Goal: Transaction & Acquisition: Purchase product/service

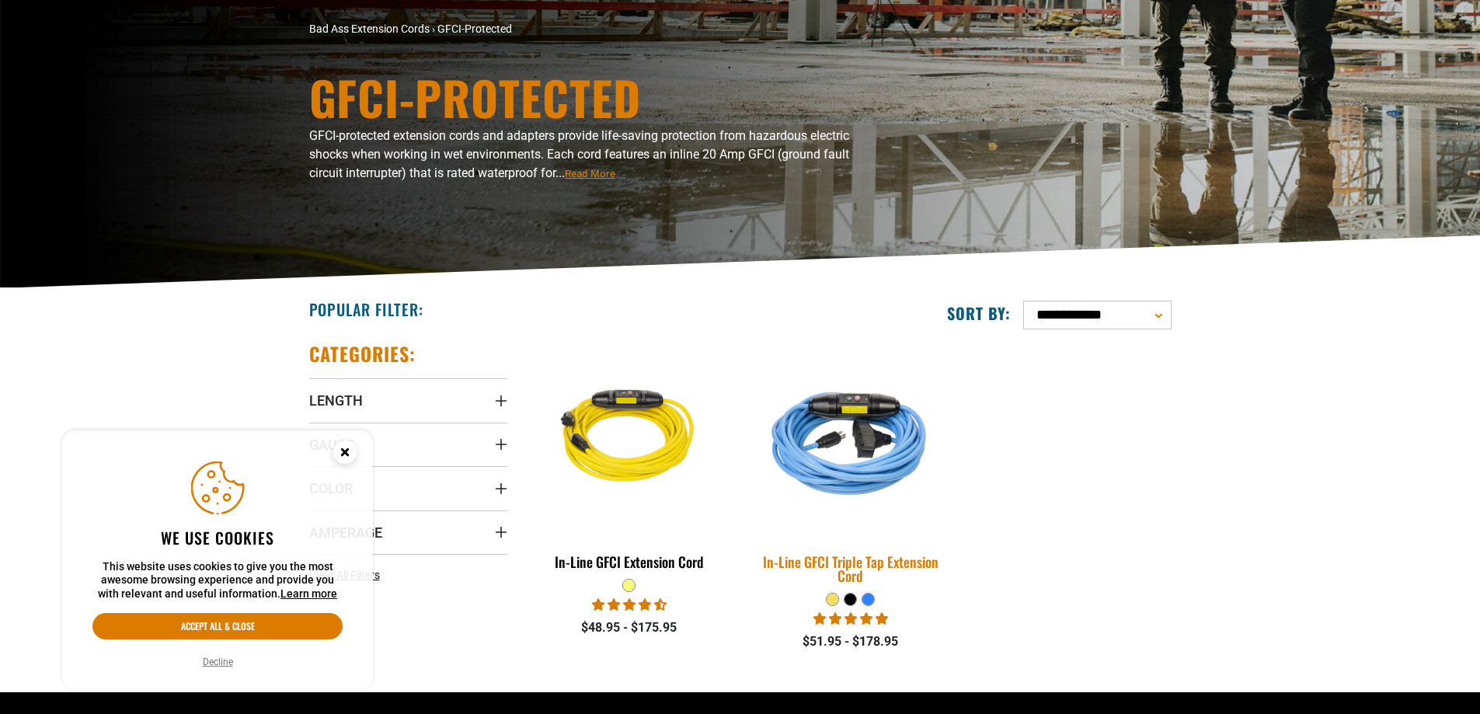
scroll to position [233, 0]
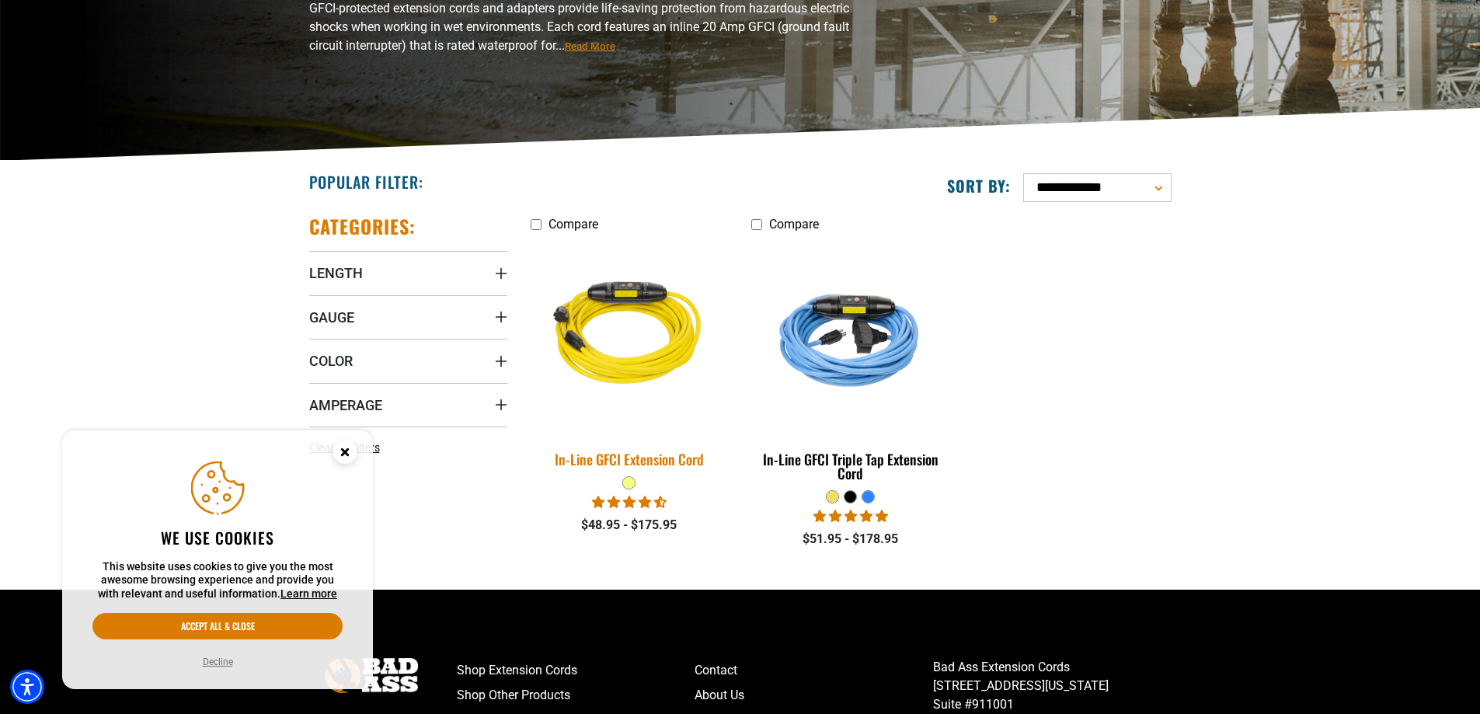
click at [644, 343] on img at bounding box center [630, 336] width 218 height 199
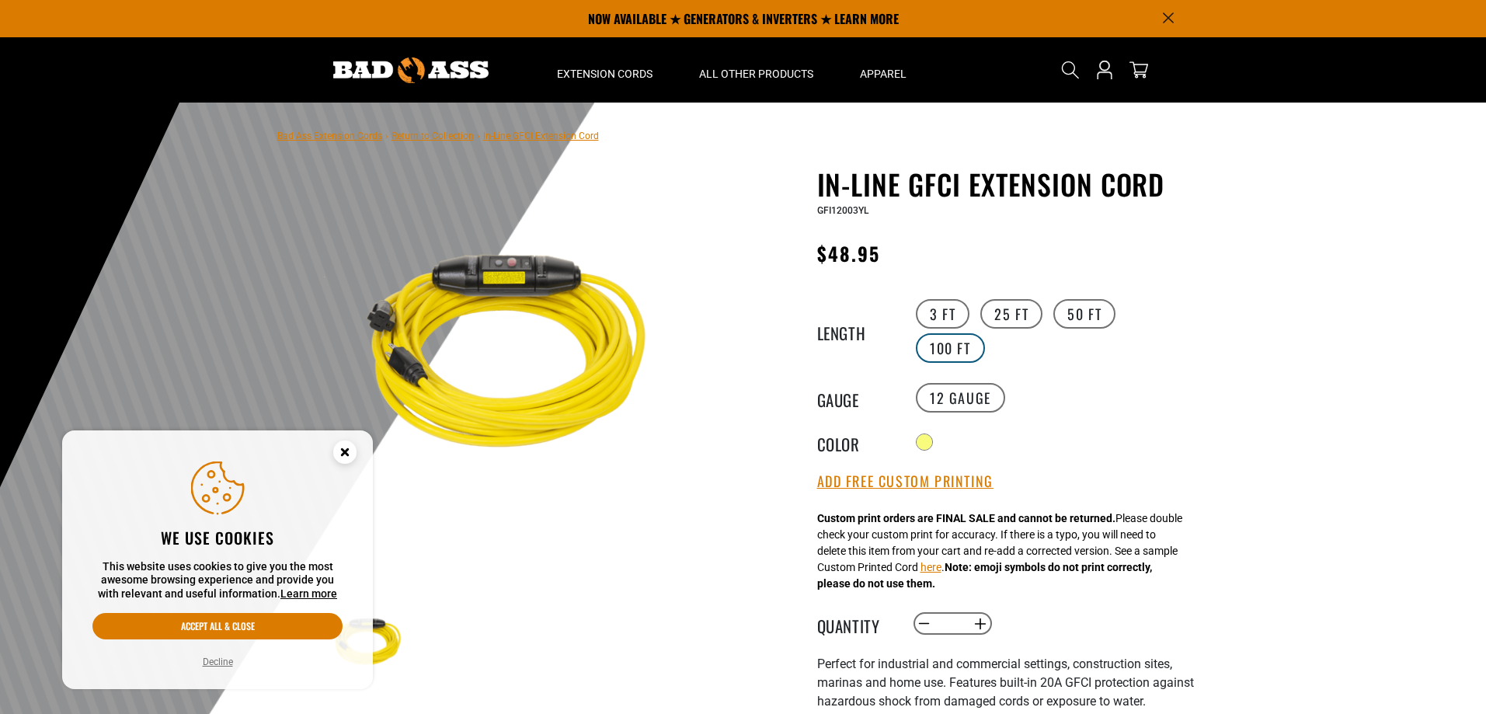
click at [959, 349] on label "100 FT" at bounding box center [950, 348] width 69 height 30
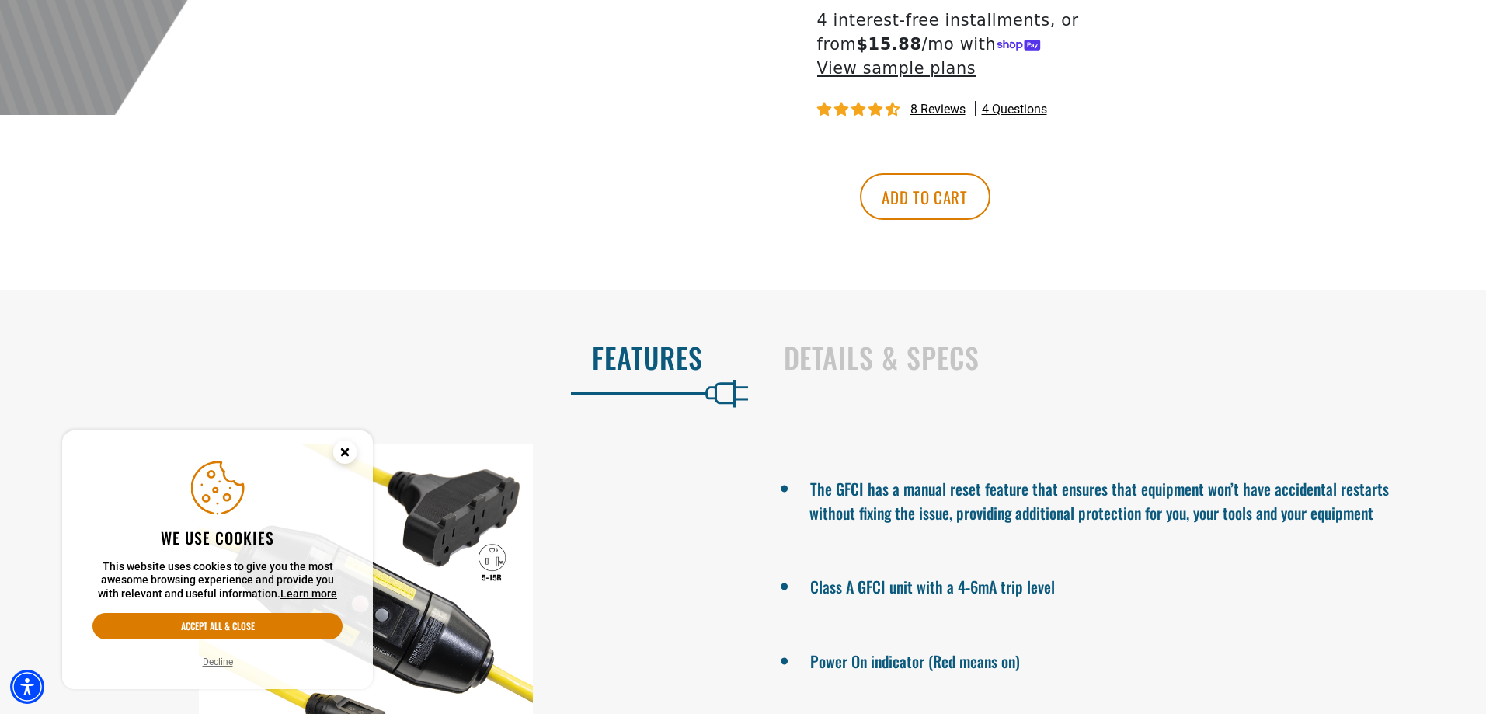
scroll to position [777, 0]
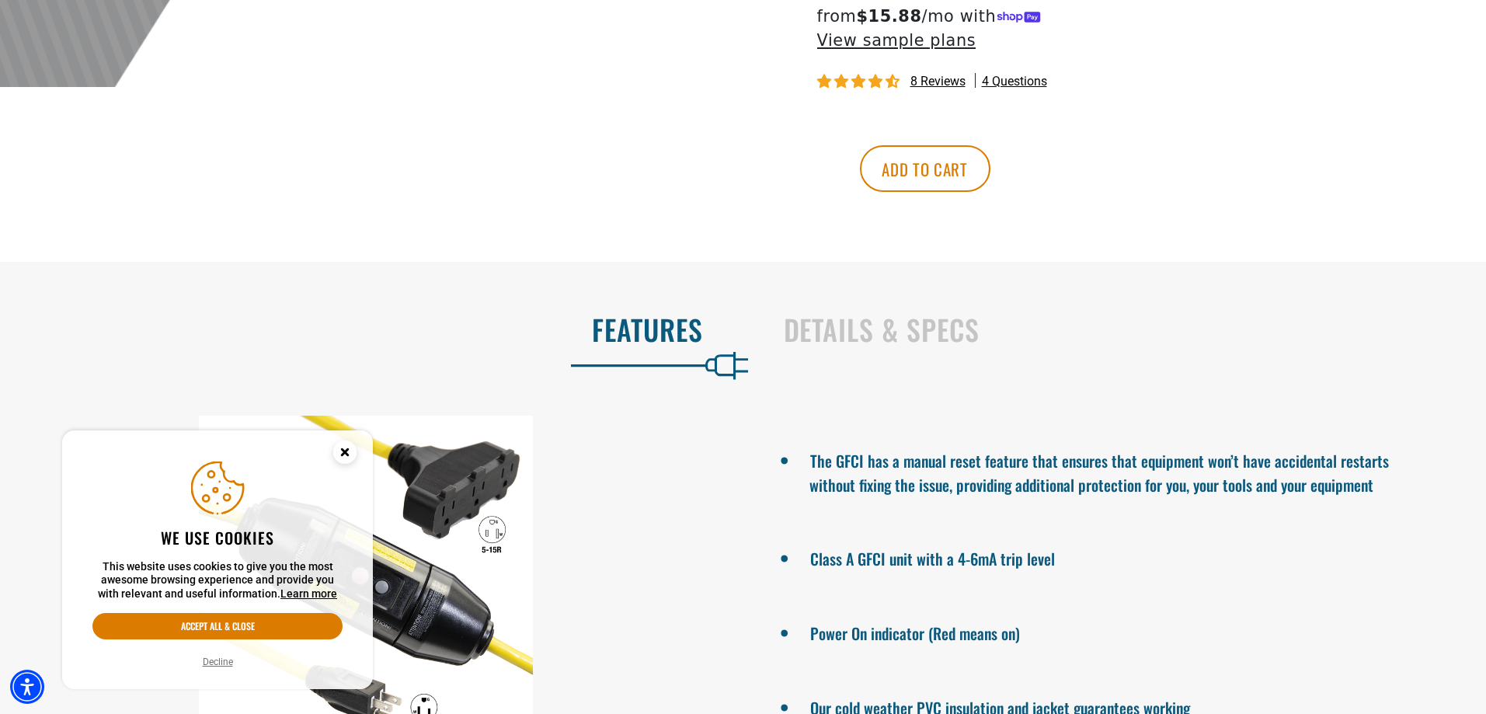
click at [346, 453] on icon "Close this option" at bounding box center [344, 451] width 5 height 5
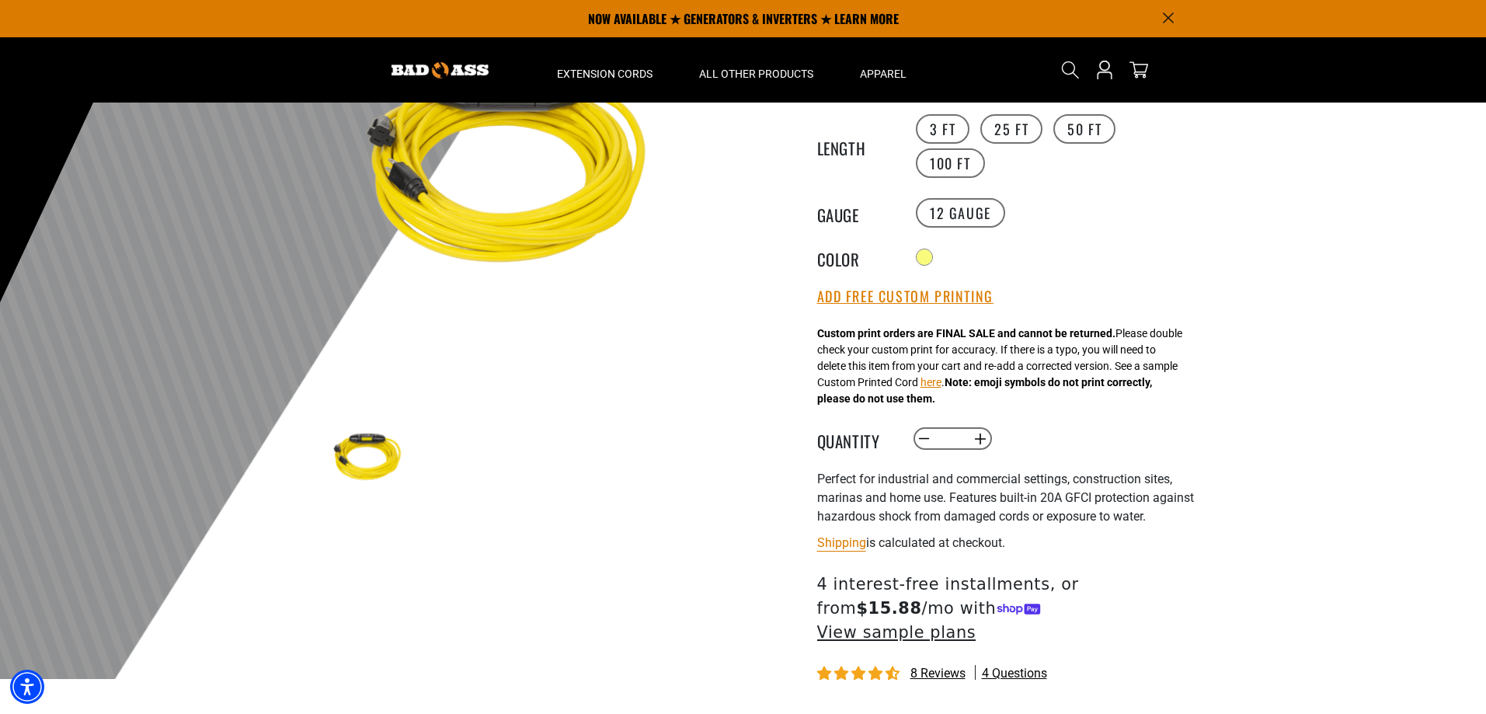
scroll to position [0, 0]
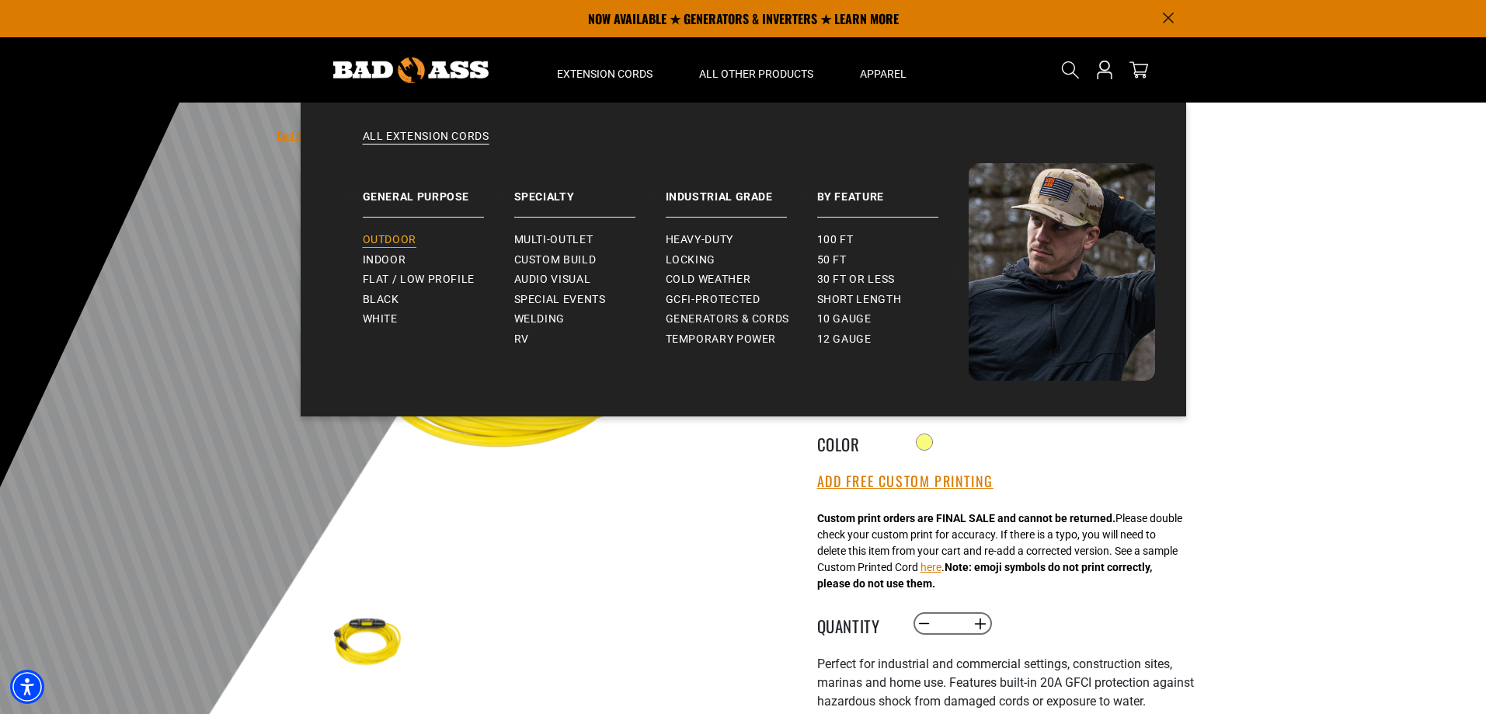
click at [404, 236] on span "Outdoor" at bounding box center [390, 240] width 54 height 14
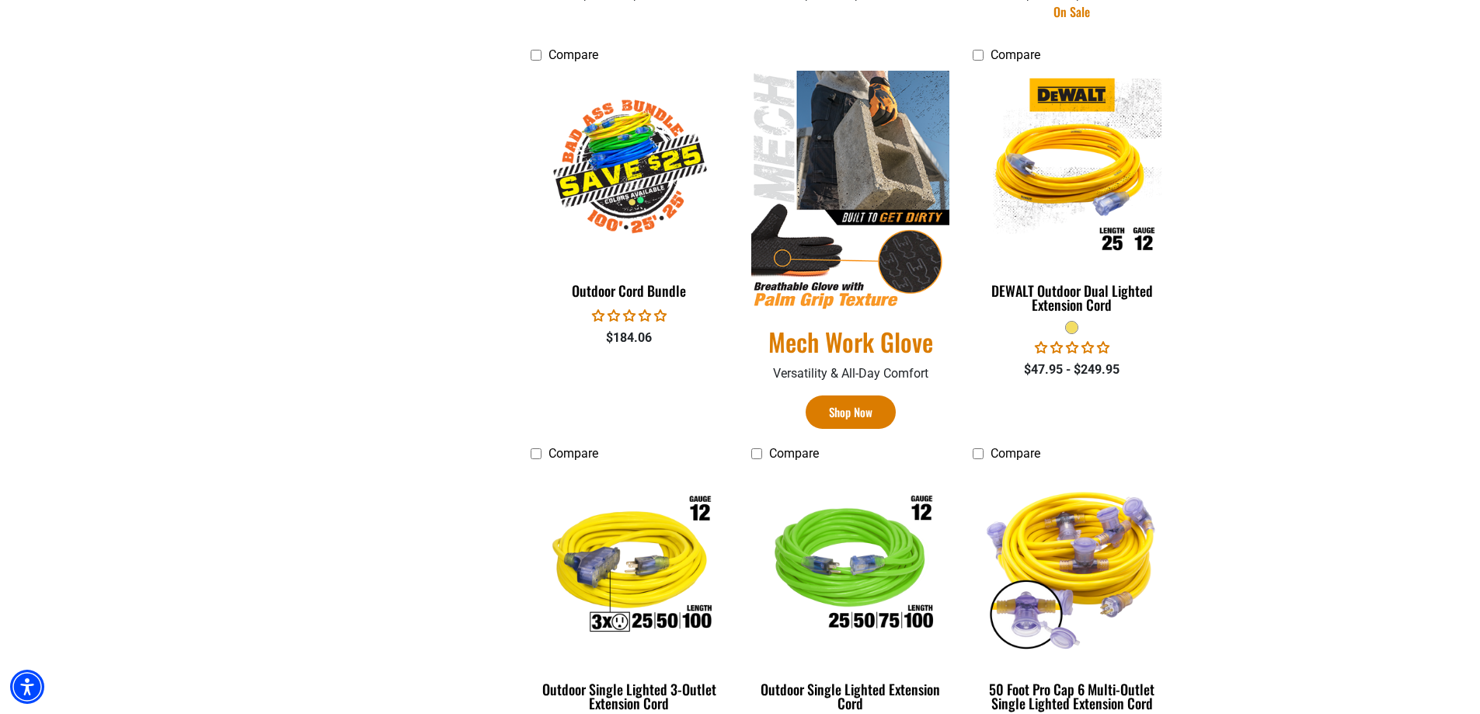
scroll to position [855, 0]
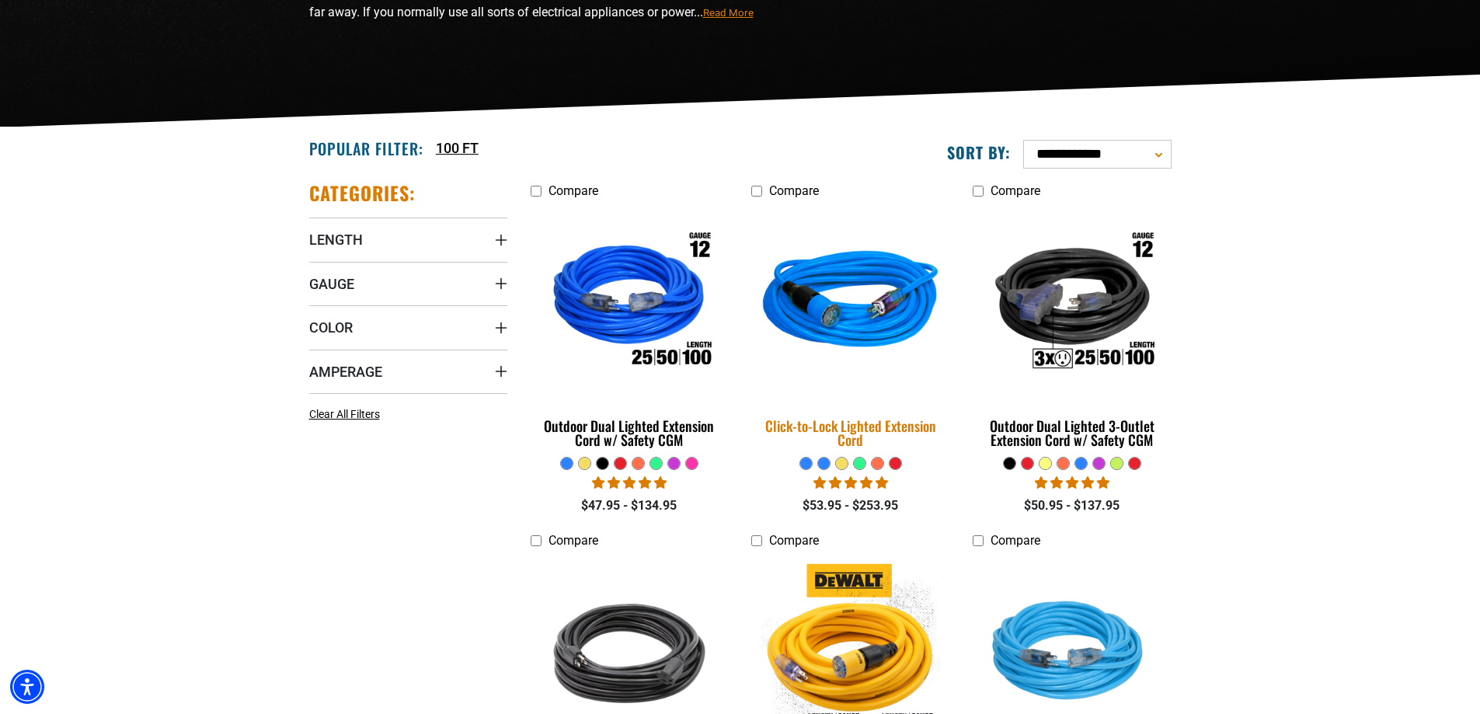
scroll to position [311, 0]
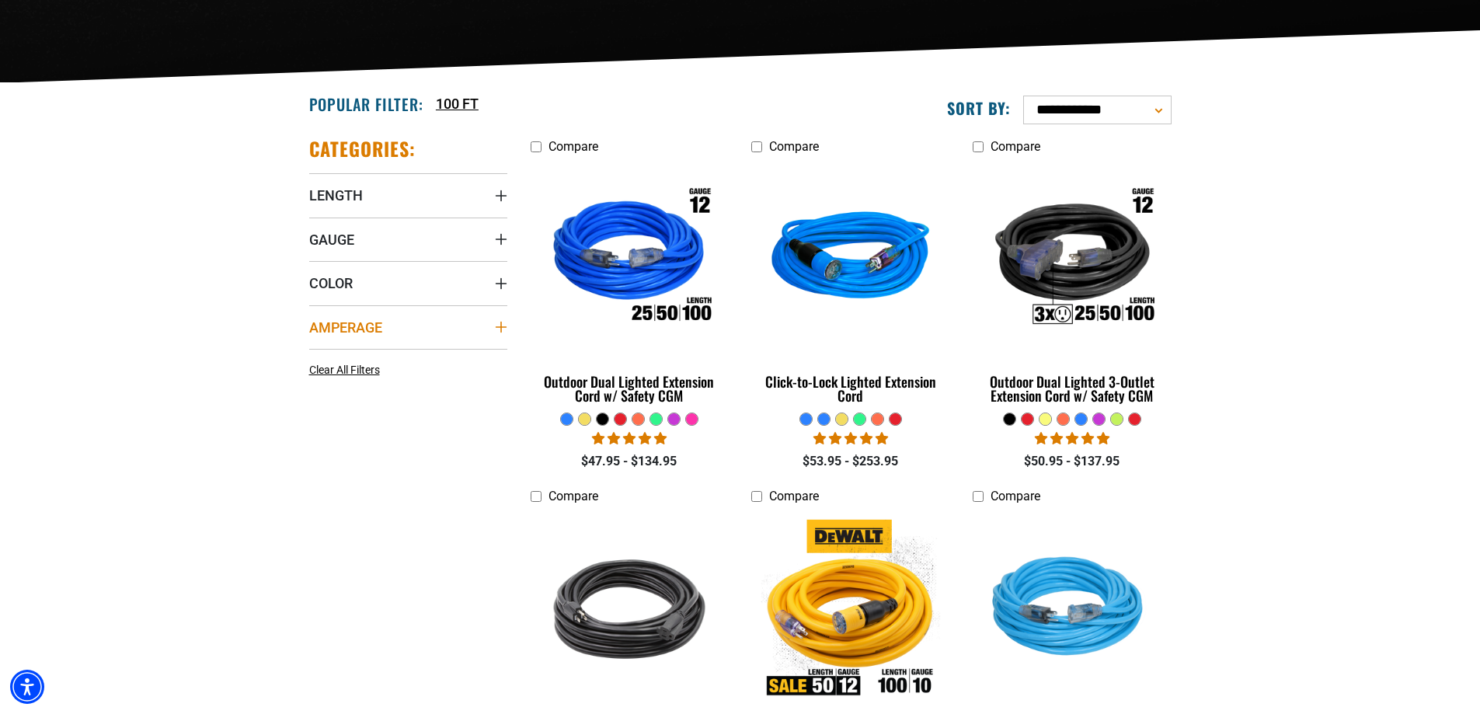
click at [454, 330] on summary "Amperage" at bounding box center [408, 327] width 198 height 44
click at [418, 355] on icon at bounding box center [414, 359] width 12 height 20
